Goal: Task Accomplishment & Management: Complete application form

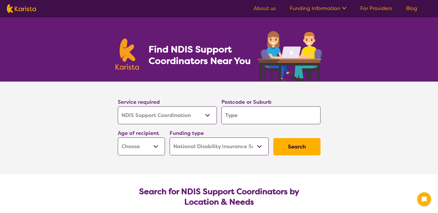
select select "NDIS Support Coordination"
select select "NDIS"
select select "NDIS Support Coordination"
select select "NDIS"
click at [206, 116] on select "Allied Health Assistant Assessment ([MEDICAL_DATA] or [MEDICAL_DATA]) Behaviour…" at bounding box center [167, 115] width 99 height 18
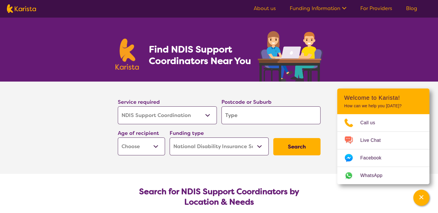
click at [118, 106] on select "Allied Health Assistant Assessment ([MEDICAL_DATA] or [MEDICAL_DATA]) Behaviour…" at bounding box center [167, 115] width 99 height 18
click at [155, 149] on select "Early Childhood - 0 to 9 Child - 10 to 11 Adolescent - 12 to 17 Adult - 18 to 6…" at bounding box center [141, 146] width 47 height 18
select select "EC"
click at [118, 137] on select "Early Childhood - 0 to 9 Child - 10 to 11 Adolescent - 12 to 17 Adult - 18 to 6…" at bounding box center [141, 146] width 47 height 18
select select "EC"
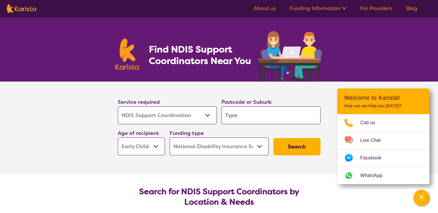
click at [241, 112] on input "search" at bounding box center [271, 115] width 99 height 18
type input "4817"
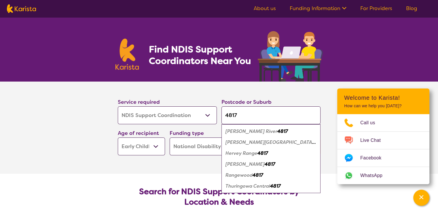
click at [253, 140] on em "[PERSON_NAME][GEOGRAPHIC_DATA]" at bounding box center [271, 142] width 90 height 6
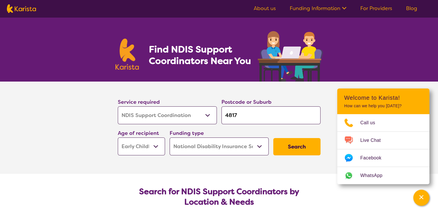
click at [298, 144] on button "Search" at bounding box center [296, 146] width 47 height 17
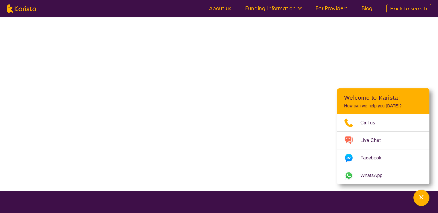
select select "NDIS"
select select "NDIS Support Coordination"
select select "EC"
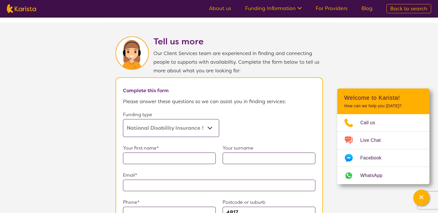
scroll to position [277, 0]
drag, startPoint x: 219, startPoint y: 140, endPoint x: 50, endPoint y: 147, distance: 169.8
click at [50, 147] on section "Tell us more Our Client Services team are experienced in finding and connecting…" at bounding box center [219, 187] width 438 height 331
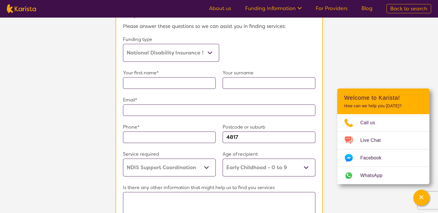
scroll to position [348, 0]
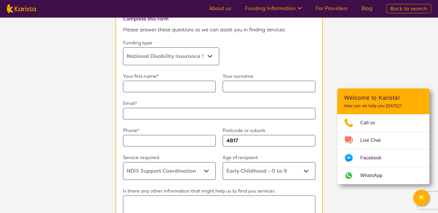
click at [143, 84] on input "text" at bounding box center [169, 87] width 93 height 12
type input "[PERSON_NAME]"
type input "**********"
type input "0432272227"
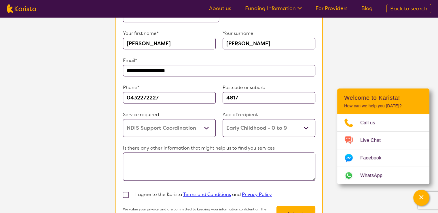
scroll to position [391, 0]
click at [207, 128] on select "Allied Health Assistant Assessment ([MEDICAL_DATA] or [MEDICAL_DATA]) Behaviour…" at bounding box center [169, 128] width 93 height 18
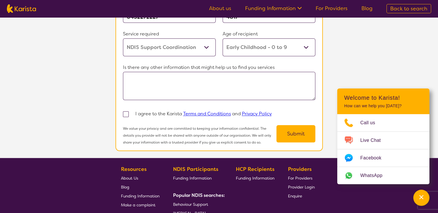
scroll to position [471, 0]
click at [215, 89] on textarea at bounding box center [219, 86] width 192 height 28
type textarea "Looking for a level 3 support"
select select "NDIS Support Coordination"
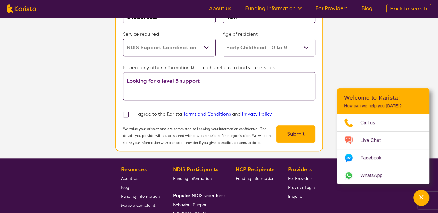
select select "EC"
select select "NDIS"
select select "NDIS Support Coordination"
select select "EC"
select select "NDIS"
